Goal: Communication & Community: Answer question/provide support

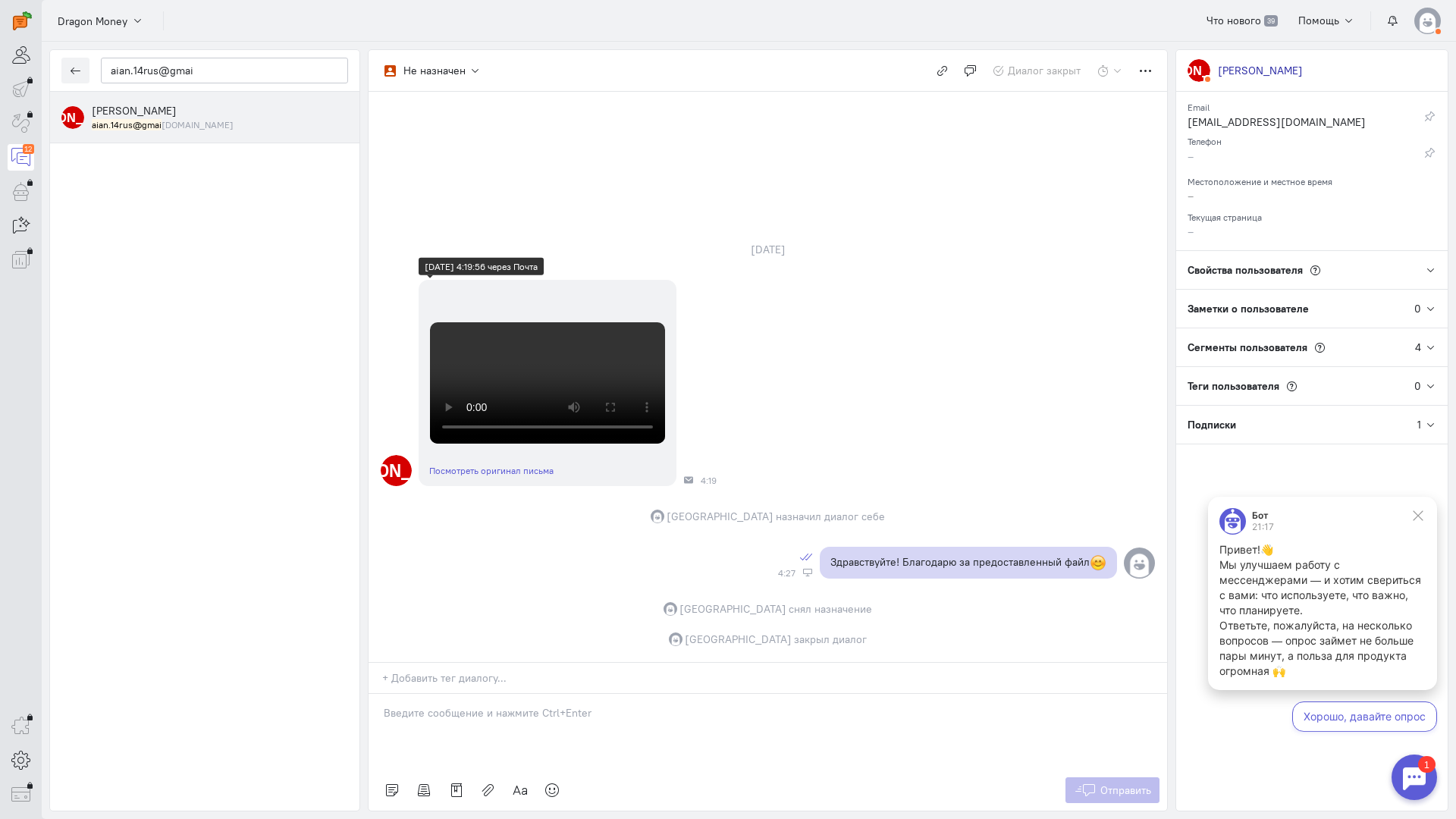
scroll to position [498, 0]
drag, startPoint x: 238, startPoint y: 77, endPoint x: 6, endPoint y: 57, distance: 232.9
click at [0, 60] on div "operator conversation-V1122-10000-3month 12" at bounding box center [728, 410] width 1456 height 819
paste input "ysenko2811"
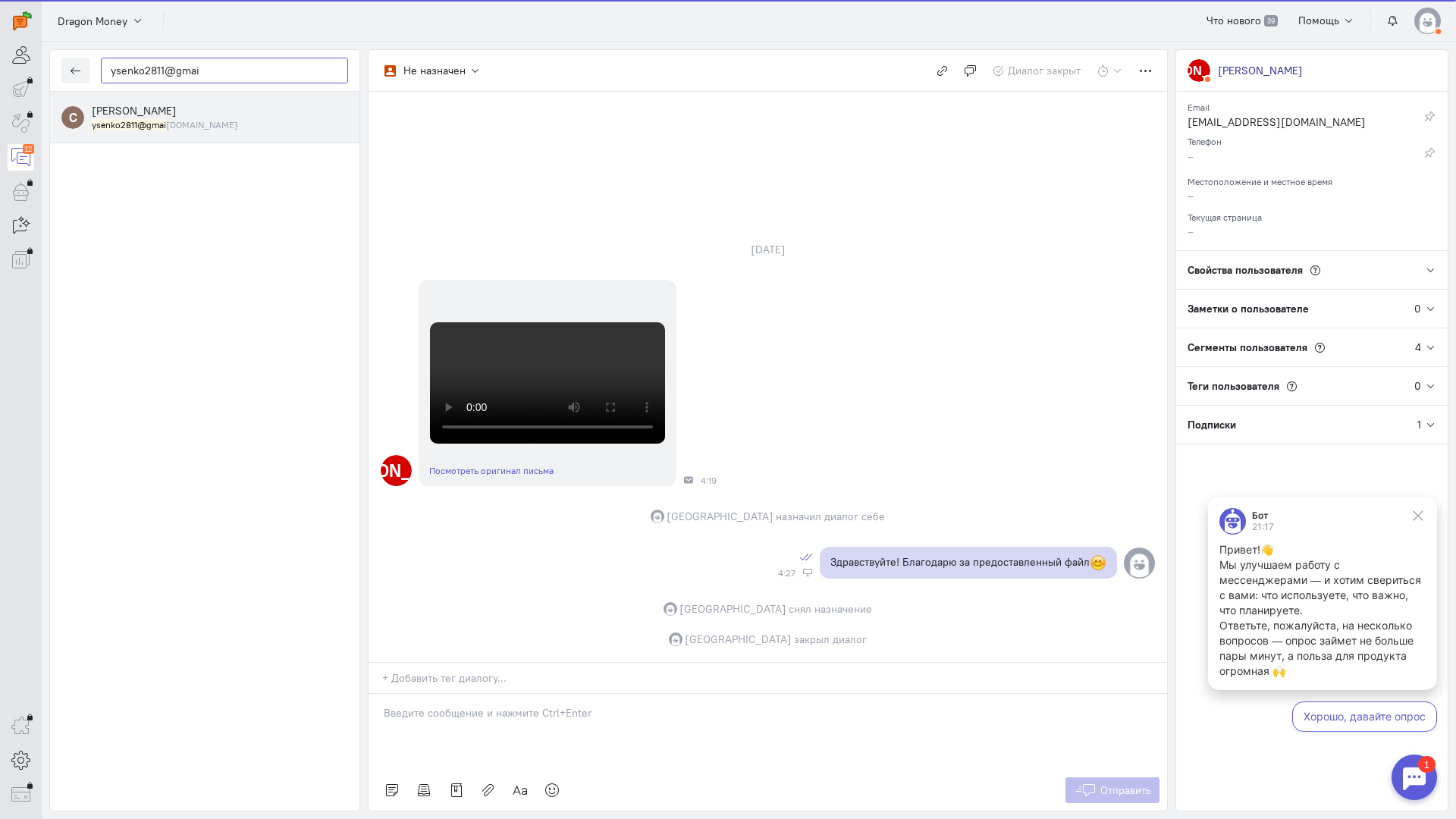
type input "ysenko2811@gmai"
click at [198, 115] on div "[PERSON_NAME] ysenko2811@gmai [DOMAIN_NAME]" at bounding box center [220, 117] width 257 height 28
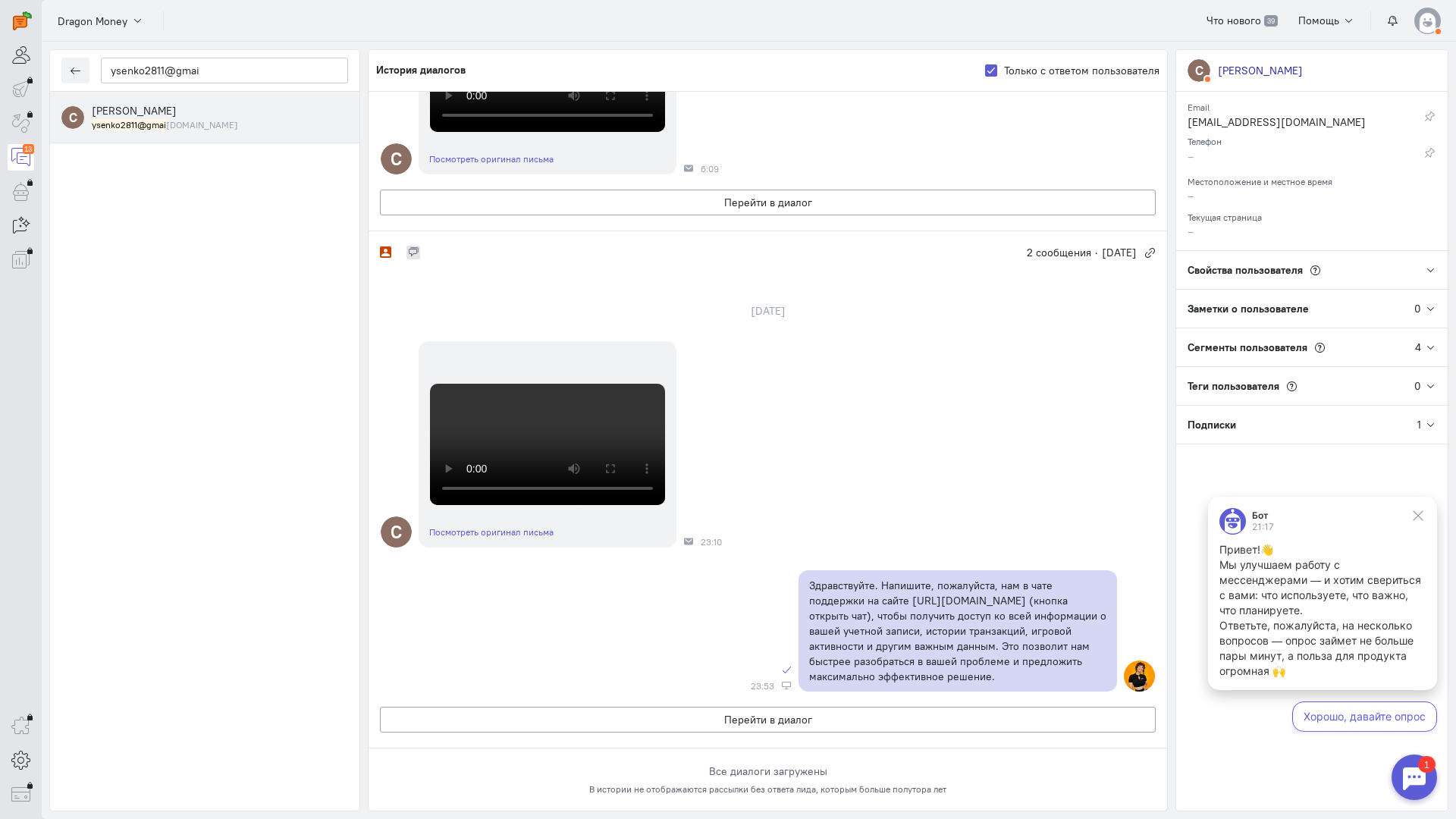
scroll to position [531, 0]
click at [737, 215] on button "Перейти в диалог" at bounding box center [767, 203] width 775 height 26
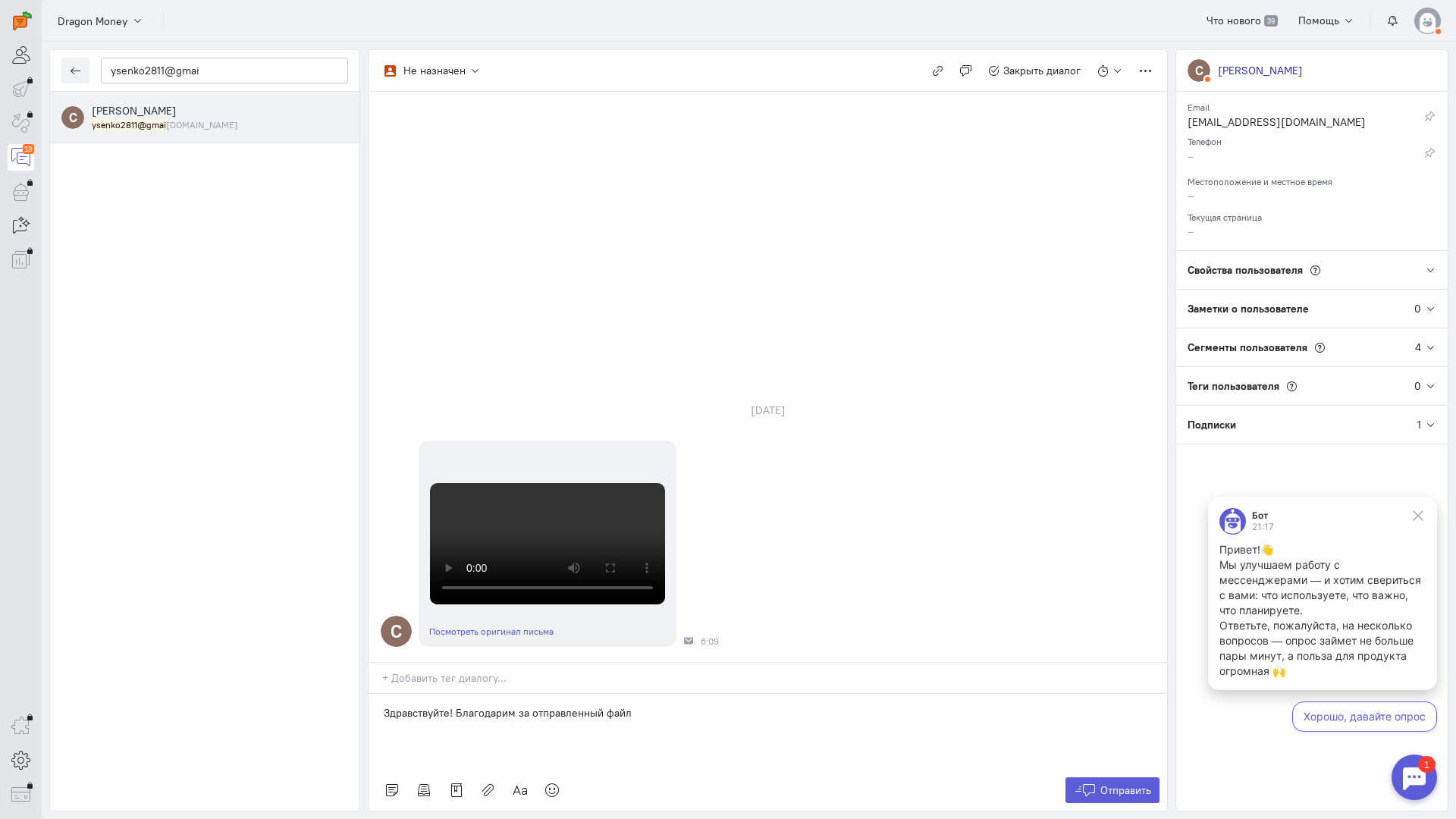
click at [584, 705] on p "Здравствуйте! Благодарим за отправленный файл" at bounding box center [767, 712] width 768 height 15
click at [647, 694] on div "Здравствуйте! Благодарим за отправленый файл" at bounding box center [768, 732] width 798 height 76
click at [579, 705] on p "Здравствуйте! Благодарим за отправленый файл" at bounding box center [767, 712] width 768 height 15
drag, startPoint x: 596, startPoint y: 624, endPoint x: 580, endPoint y: 626, distance: 16.1
click at [545, 705] on p "Здравствуйте! Благодарим за отправленый файл" at bounding box center [767, 712] width 768 height 15
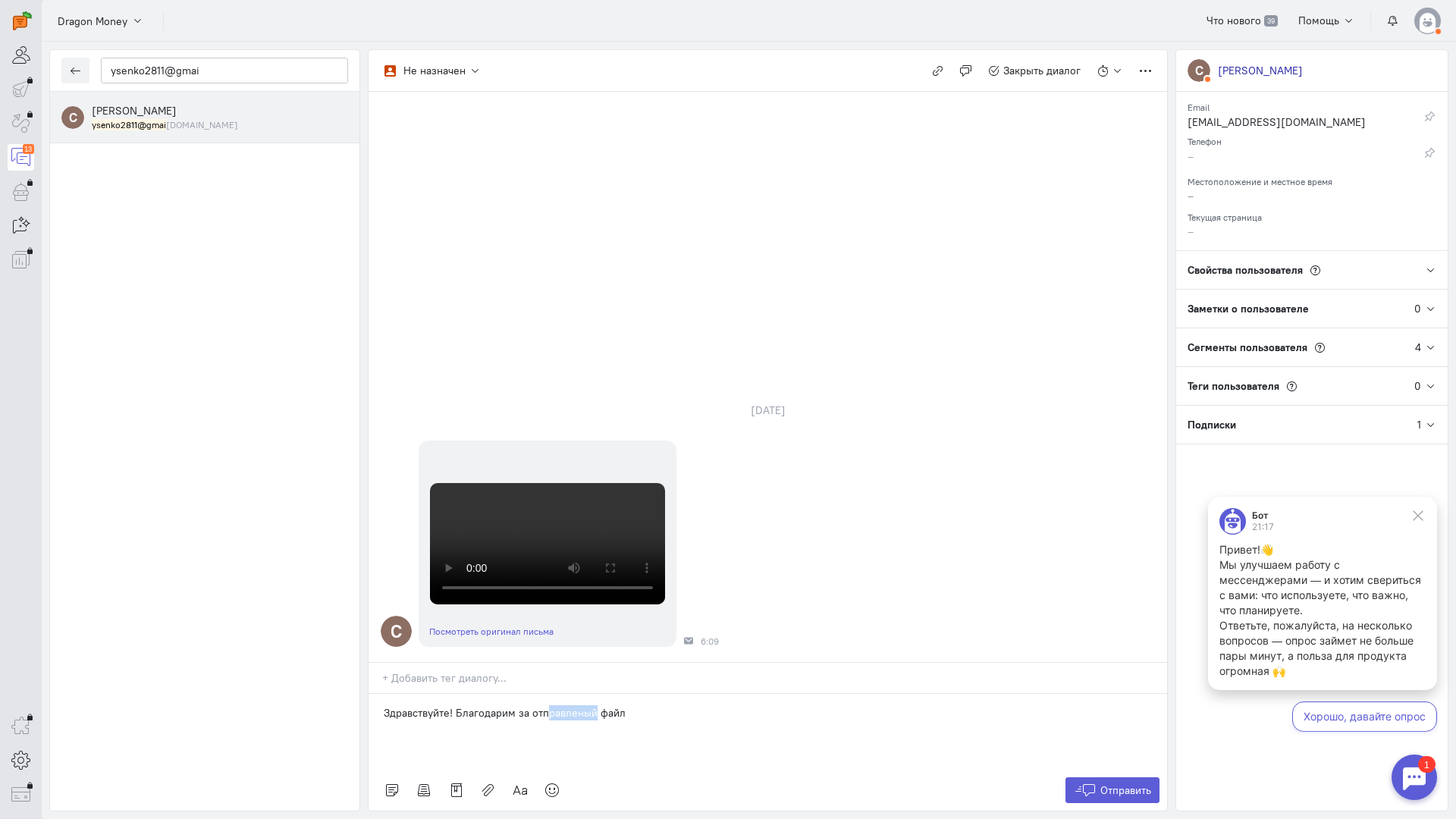
click at [580, 705] on p "Здравствуйте! Благодарим за отправленый файл" at bounding box center [767, 712] width 768 height 15
click at [681, 694] on div "Здравствуйте! Благодарим за отправленный файл" at bounding box center [768, 732] width 798 height 76
click at [549, 783] on icon at bounding box center [552, 790] width 15 height 15
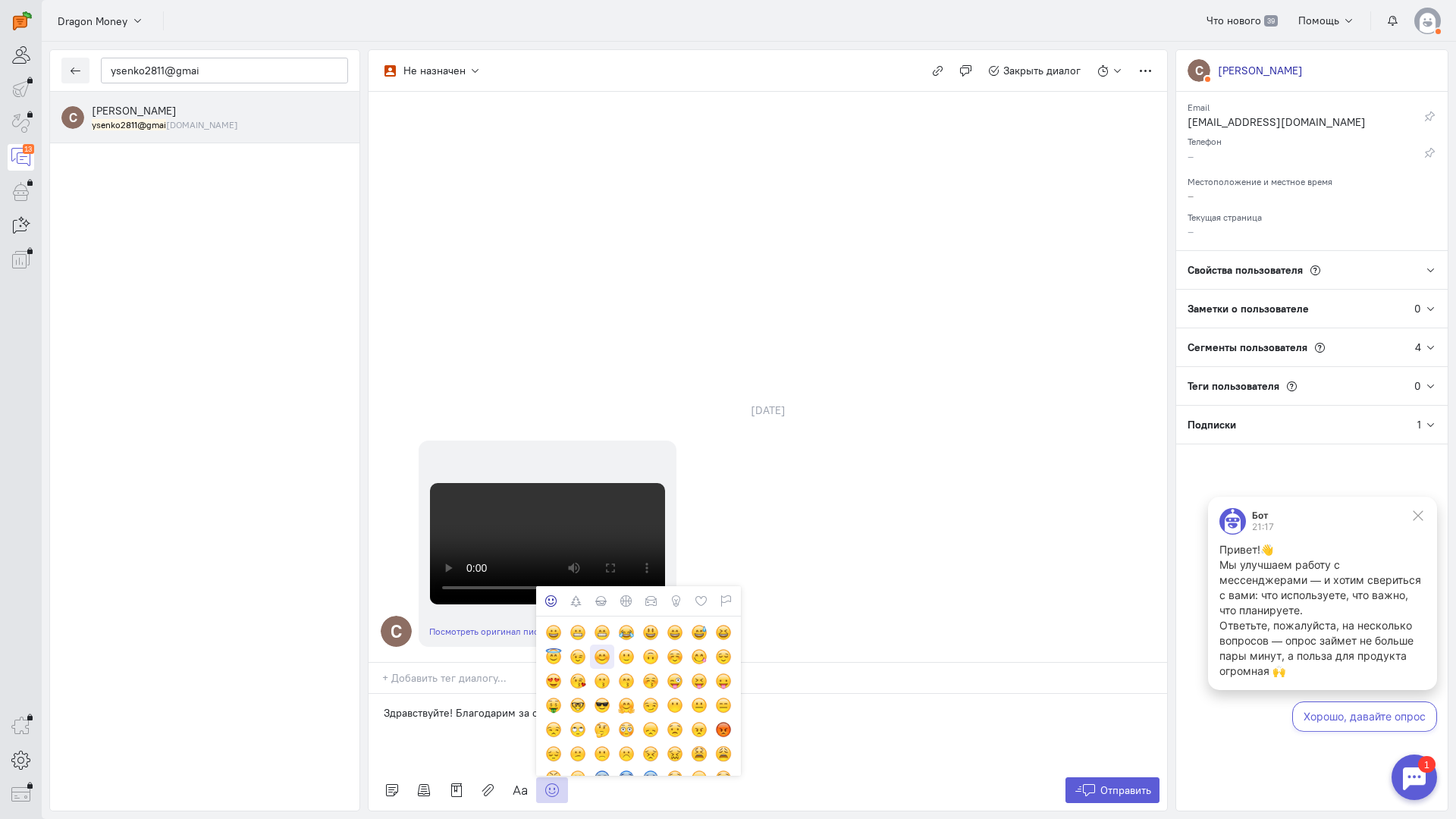
click at [600, 649] on div at bounding box center [602, 657] width 17 height 17
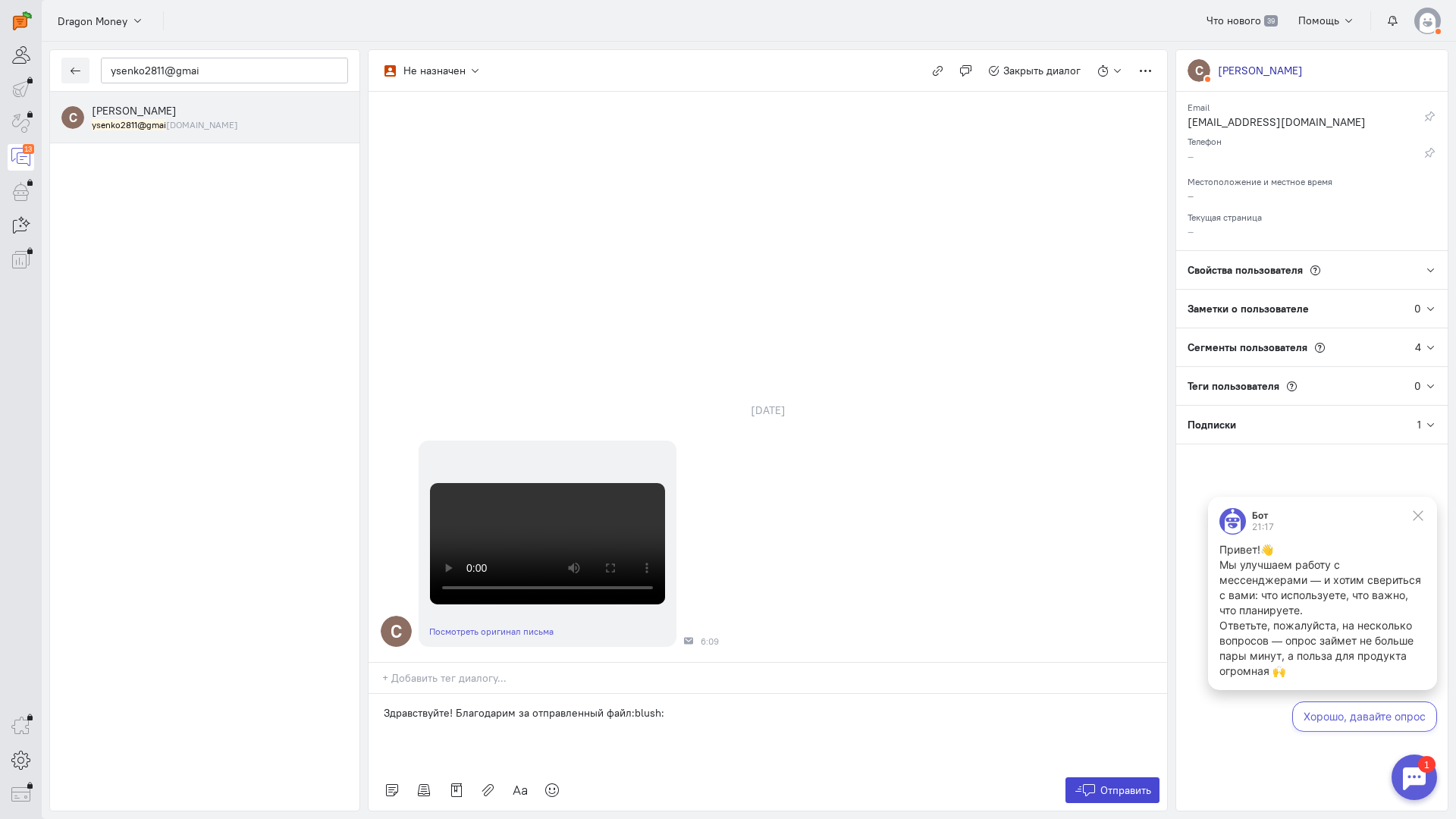
click at [1115, 784] on span "Отправить" at bounding box center [1125, 790] width 51 height 14
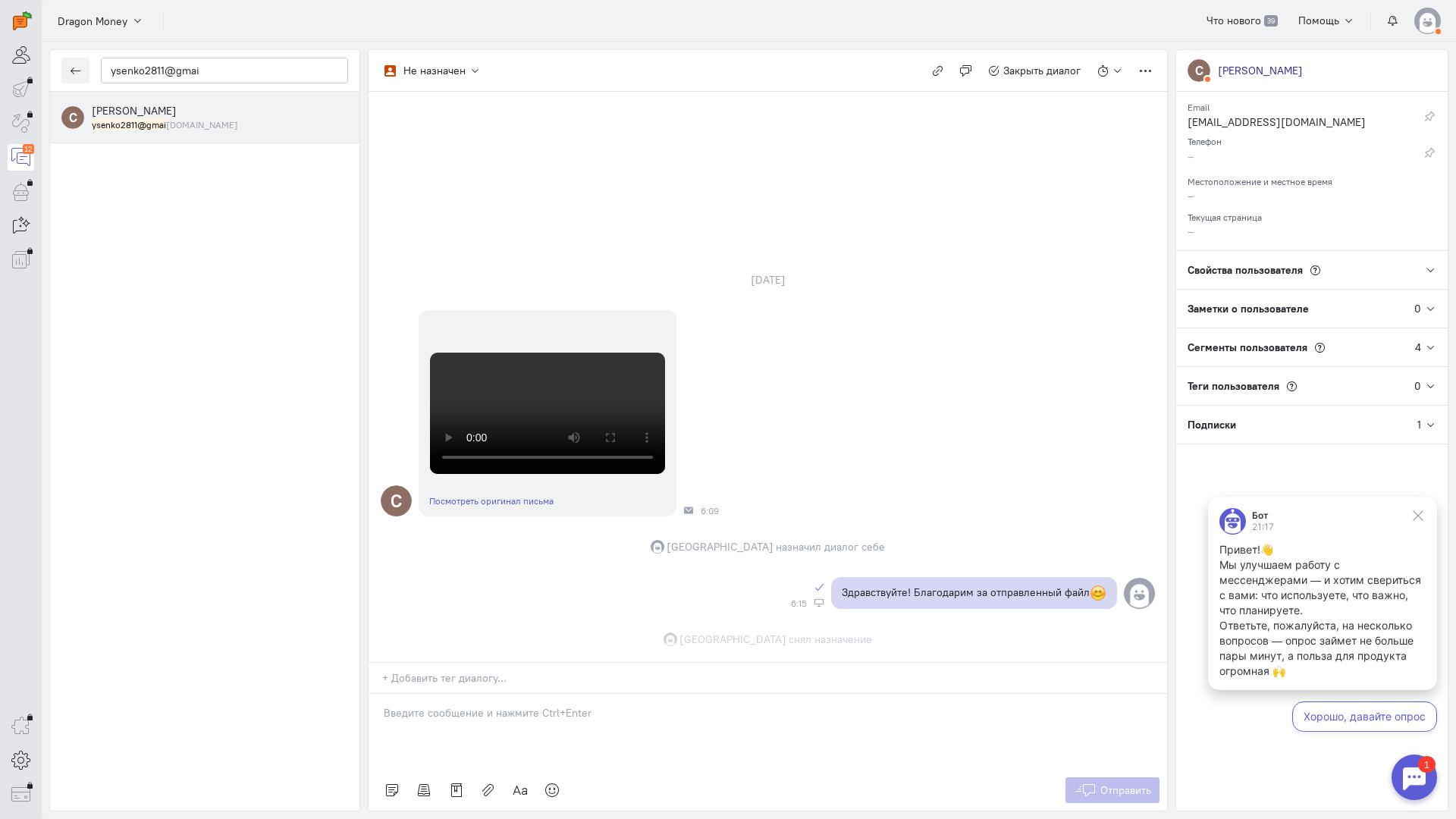
scroll to position [489, 0]
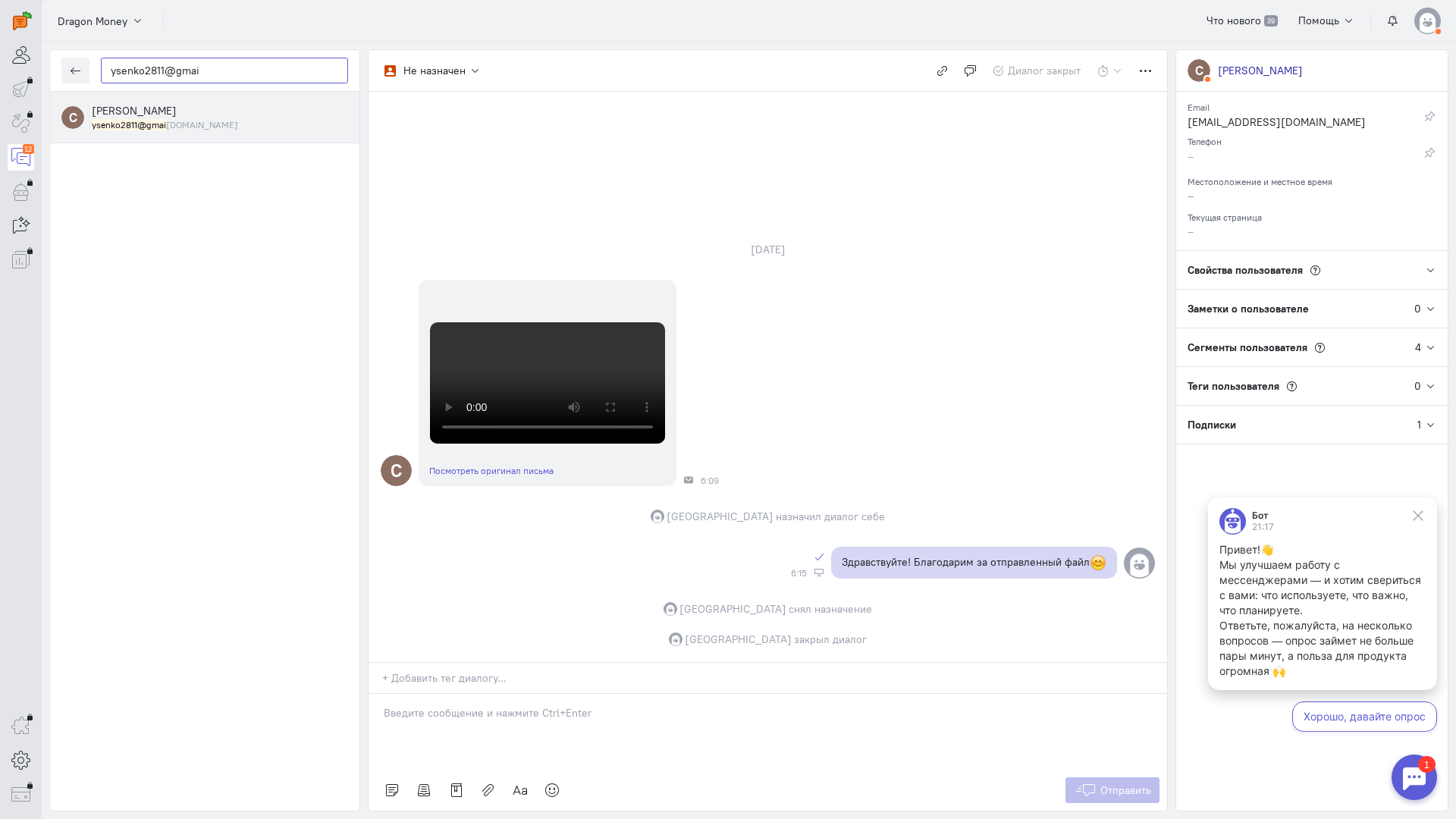
drag, startPoint x: 237, startPoint y: 69, endPoint x: 0, endPoint y: 58, distance: 237.3
click at [0, 58] on div "operator conversation-V1122-10000-3month 12" at bounding box center [728, 410] width 1456 height 819
paste input "79857217213@ya."
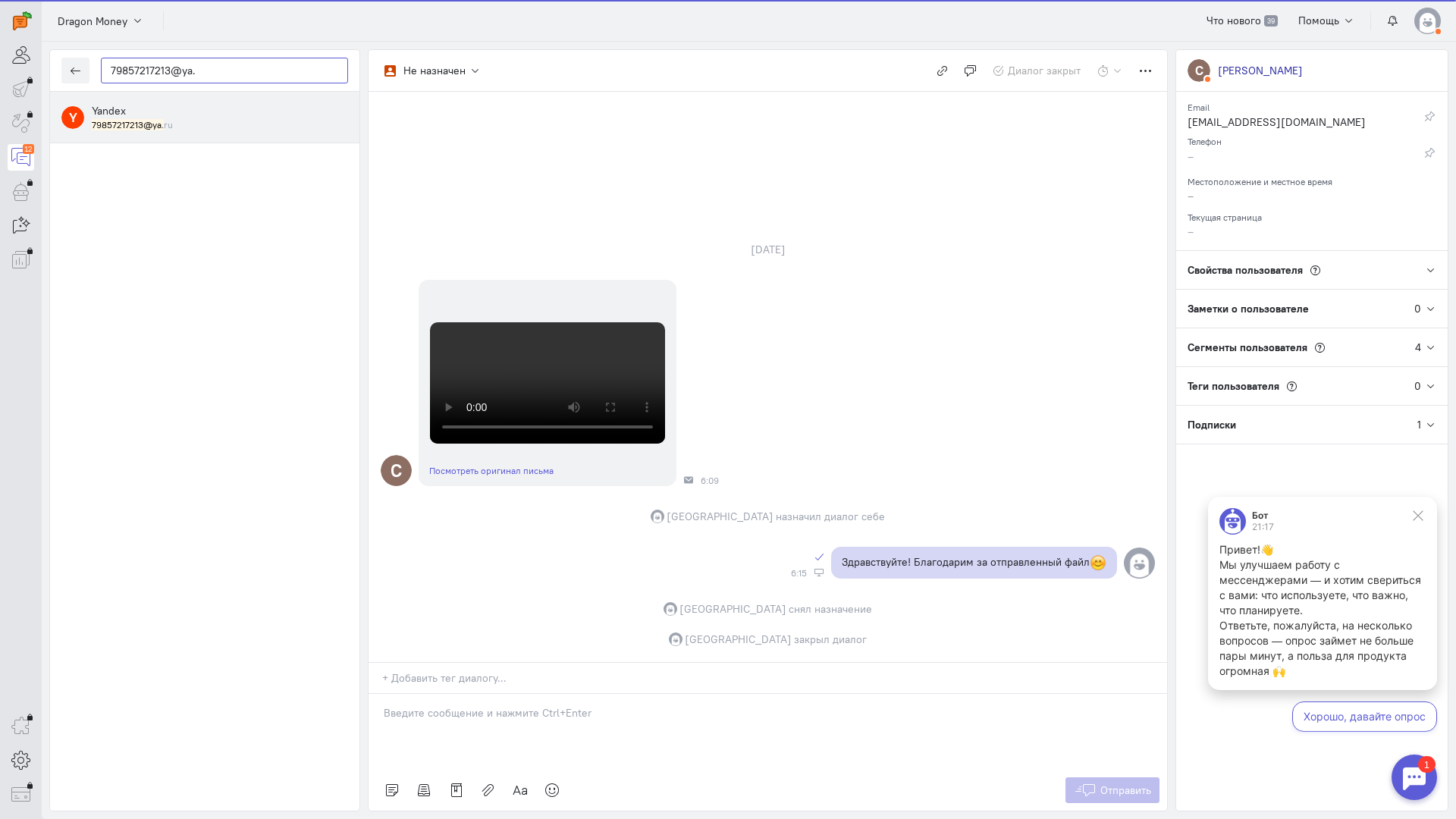
type input "79857217213@ya."
click at [175, 130] on div "79857217213@ya. ru" at bounding box center [220, 125] width 257 height 13
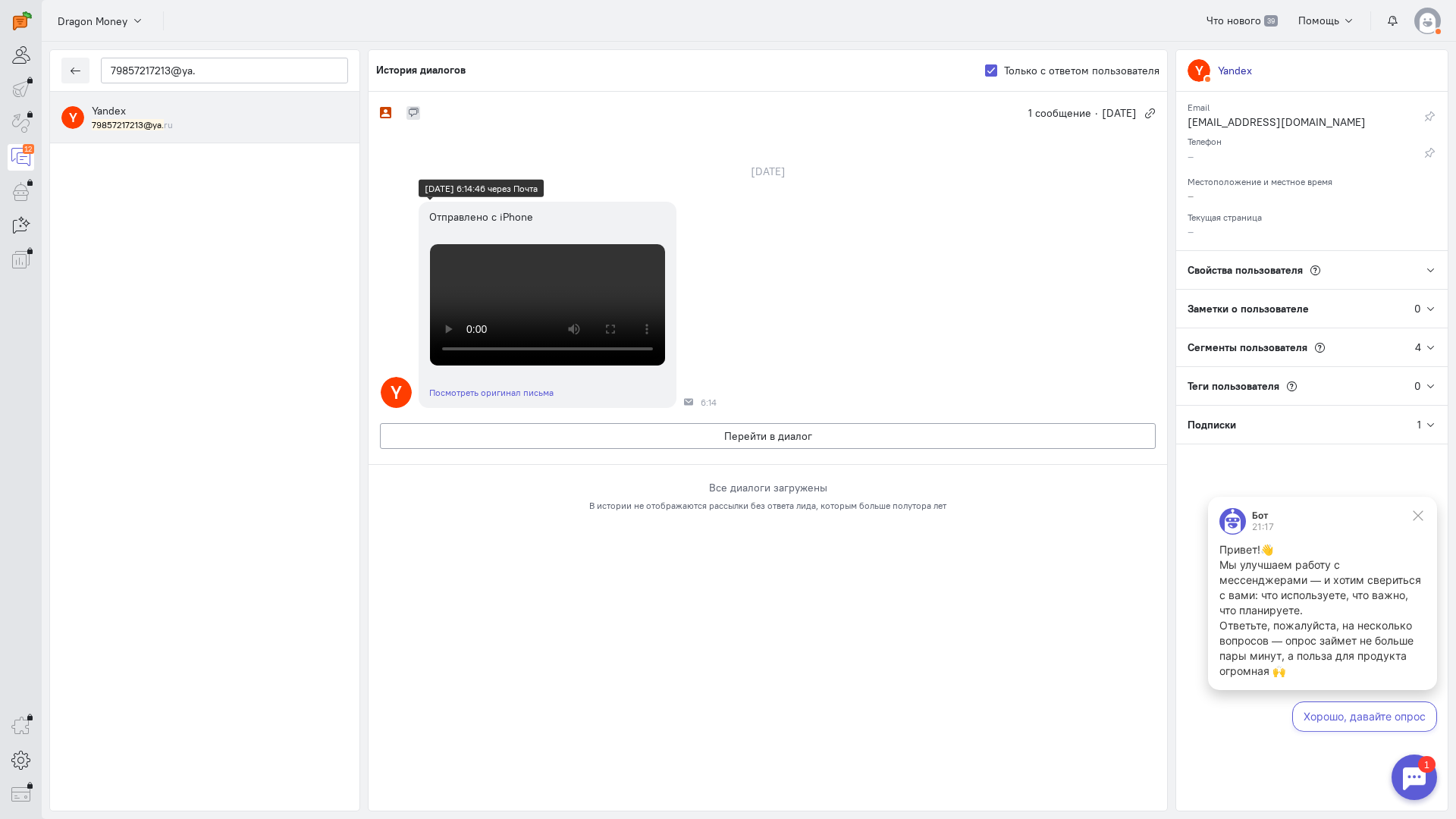
scroll to position [333, 0]
click at [792, 449] on button "Перейти в диалог" at bounding box center [767, 436] width 775 height 26
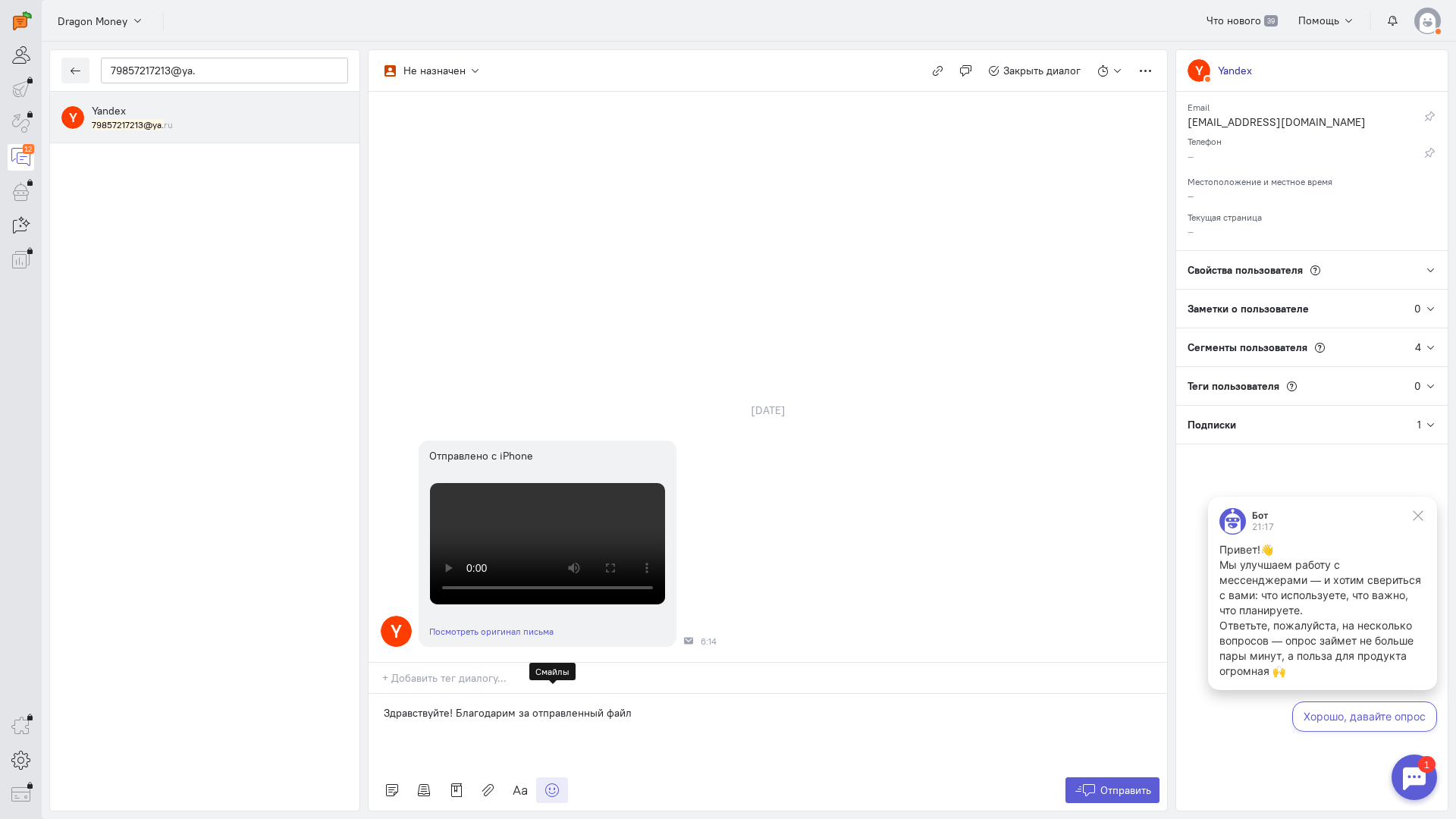
click at [546, 783] on icon at bounding box center [552, 790] width 15 height 15
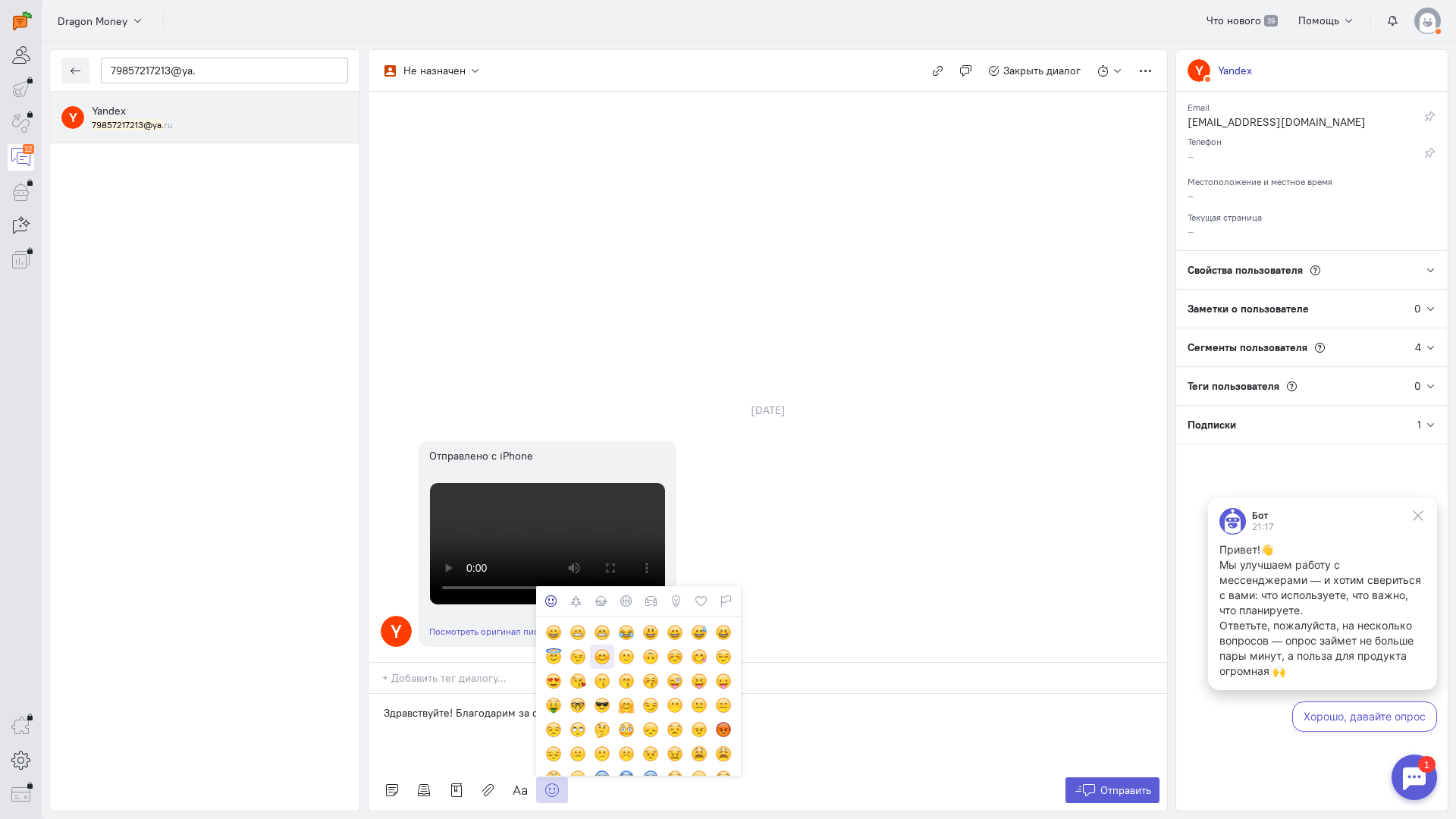
click at [599, 649] on div at bounding box center [602, 657] width 17 height 17
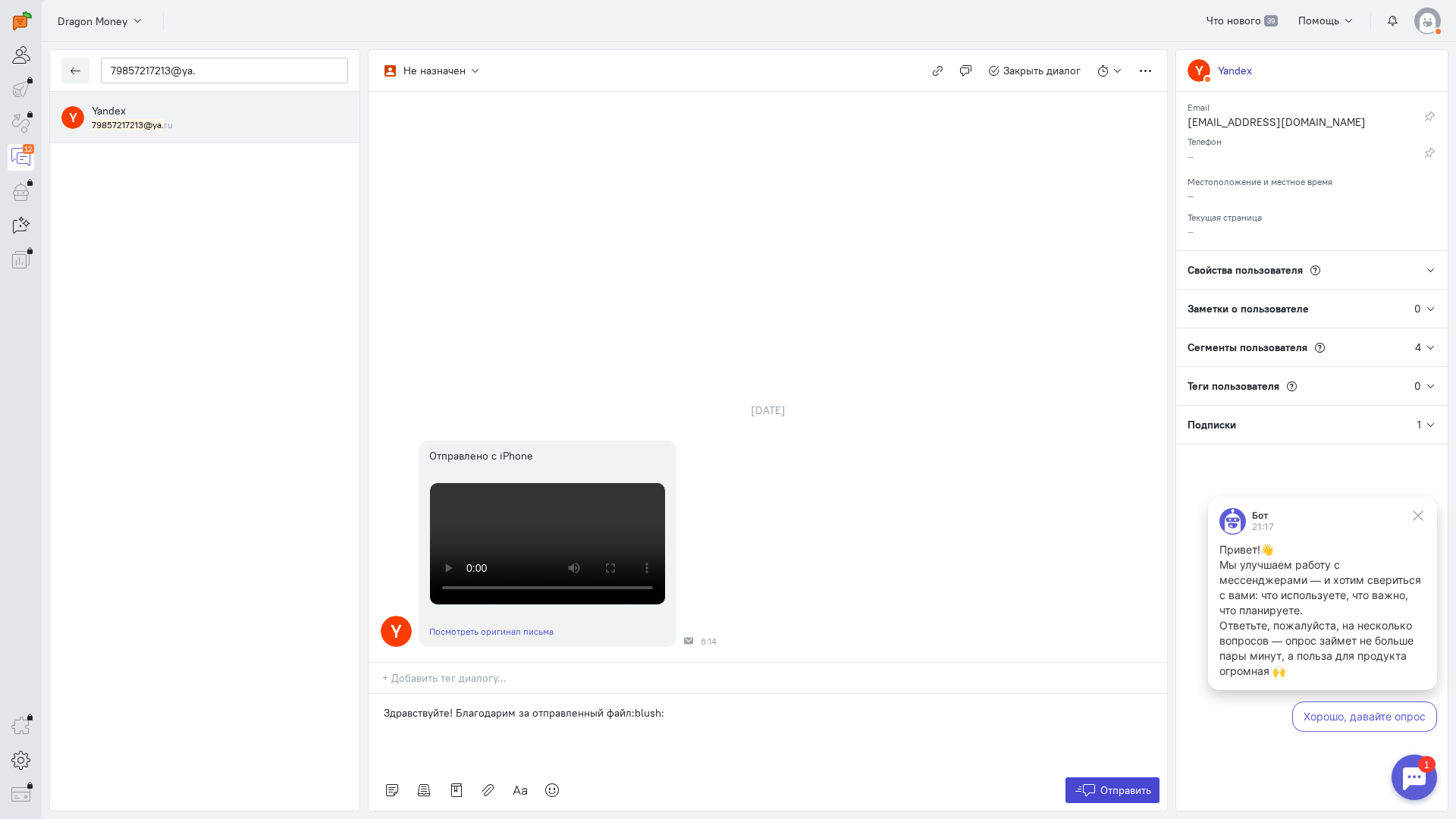
click at [1113, 784] on span "Отправить" at bounding box center [1125, 790] width 51 height 14
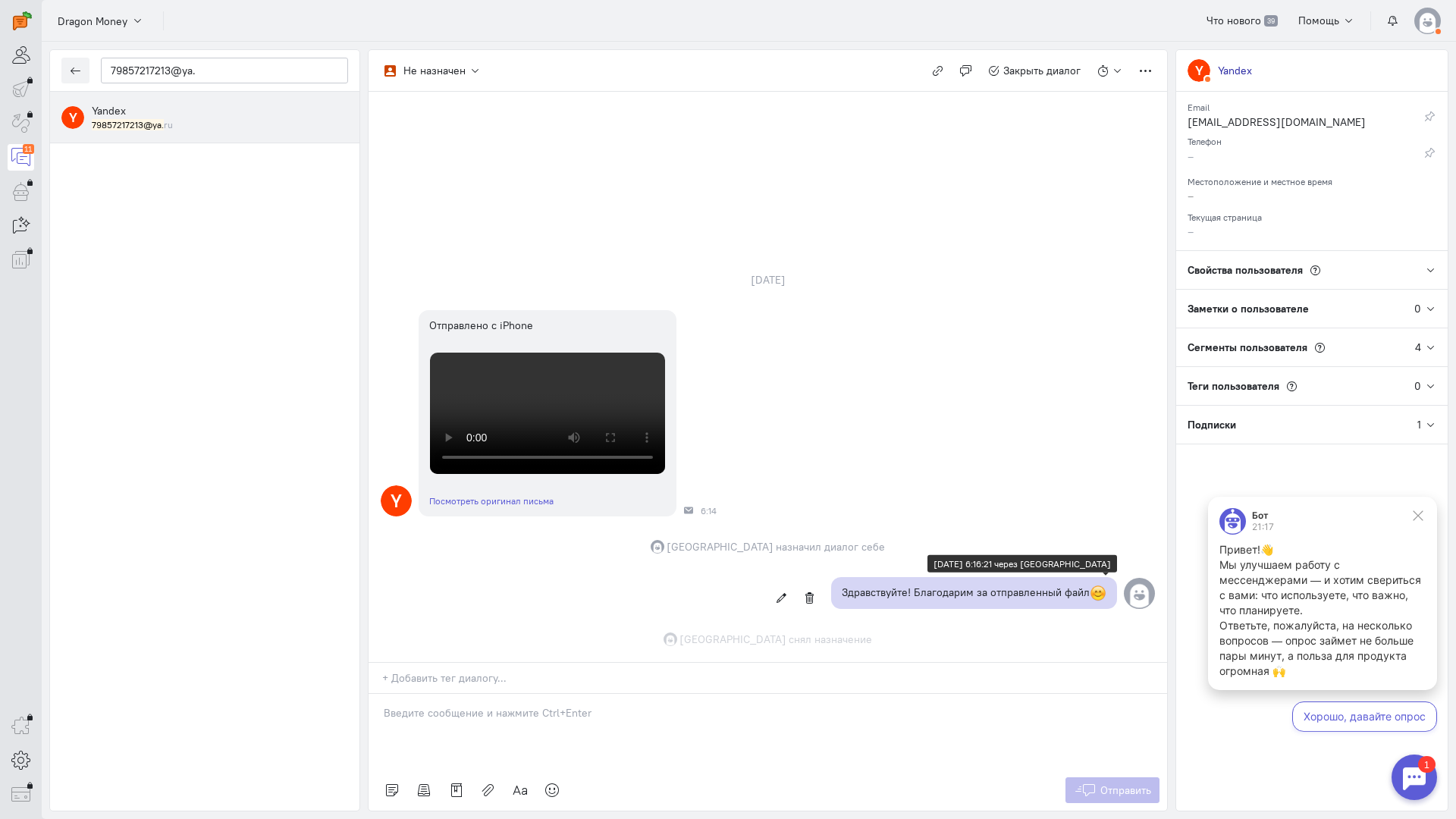
scroll to position [483, 0]
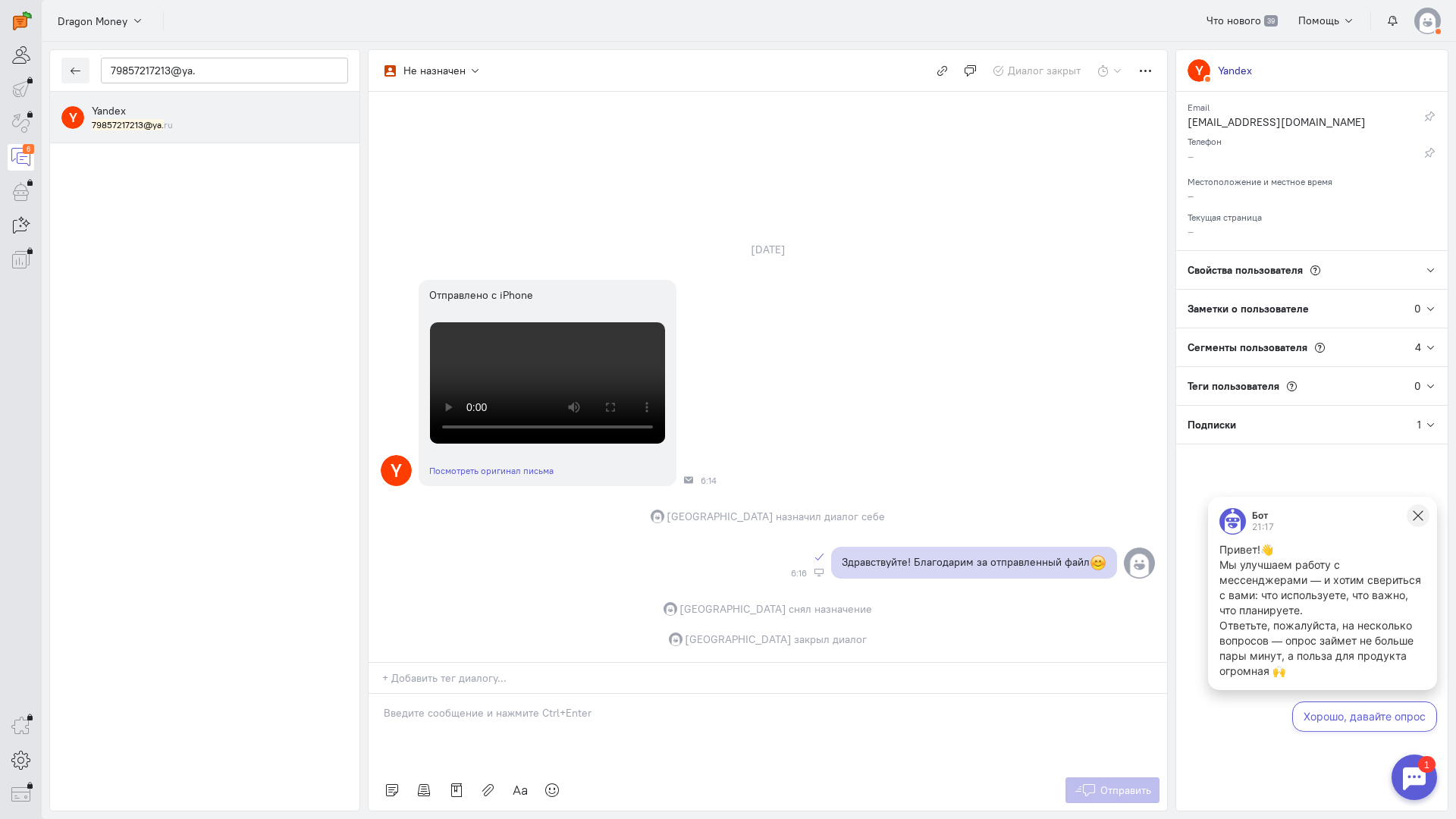
click at [1414, 516] on icon at bounding box center [1417, 515] width 14 height 14
